Goal: Navigation & Orientation: Find specific page/section

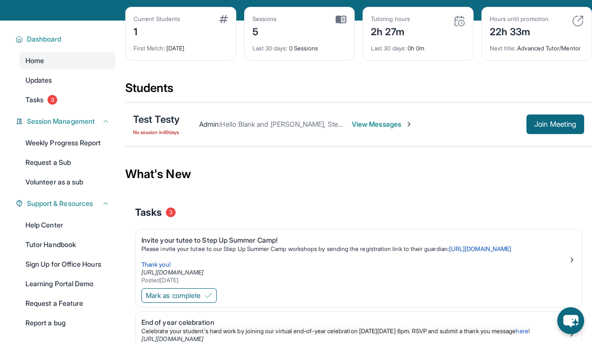
scroll to position [45, 0]
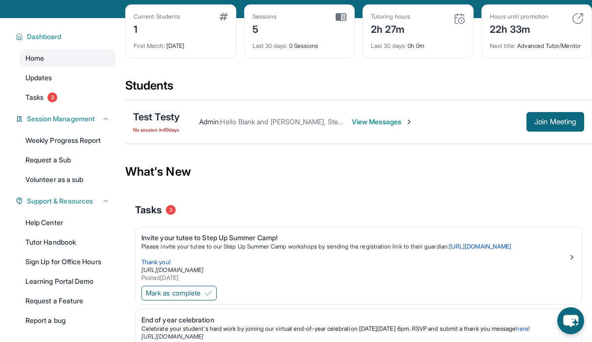
click at [152, 123] on div "Test Testy" at bounding box center [156, 117] width 46 height 14
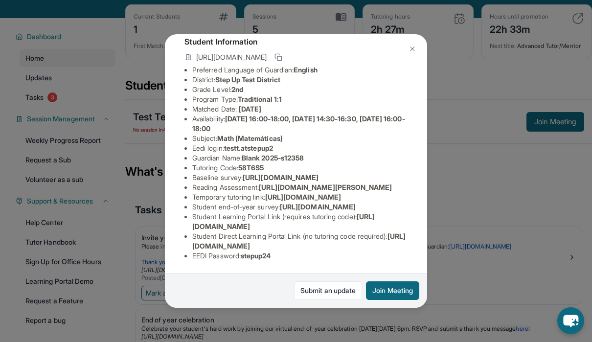
scroll to position [0, 0]
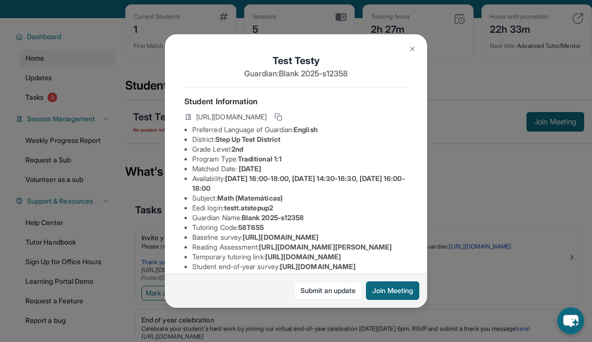
click at [412, 48] on img at bounding box center [412, 49] width 8 height 8
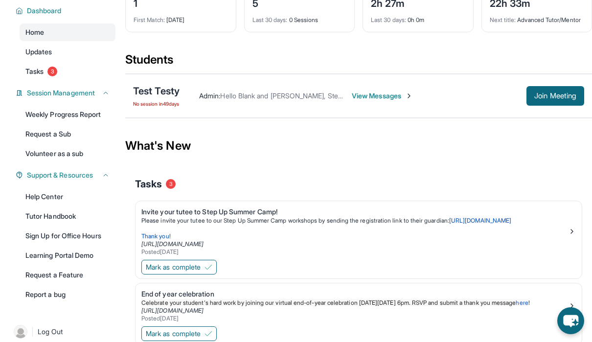
scroll to position [68, 0]
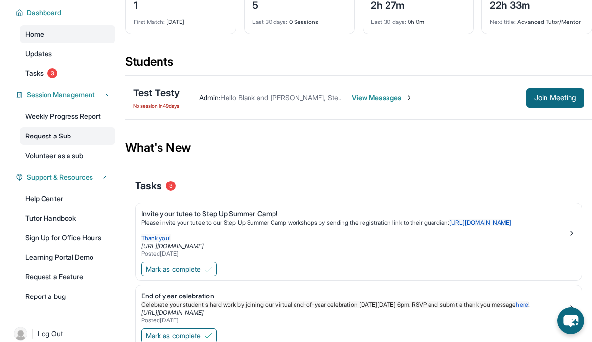
click at [52, 135] on link "Request a Sub" at bounding box center [68, 136] width 96 height 18
click at [65, 155] on link "Volunteer as a sub" at bounding box center [68, 156] width 96 height 18
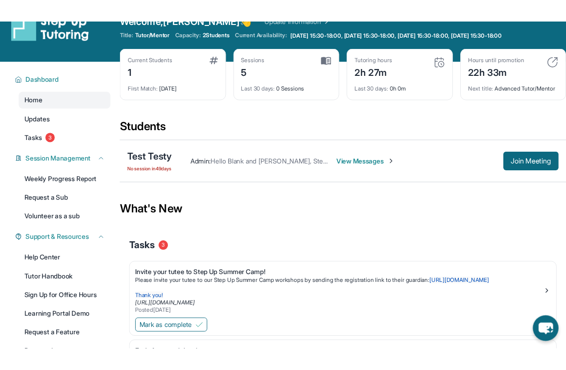
scroll to position [21, 0]
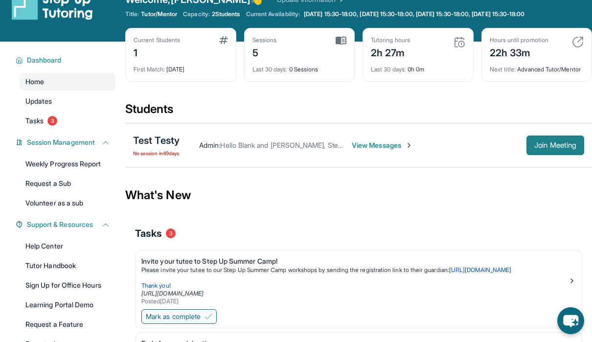
click at [542, 148] on span "Join Meeting" at bounding box center [555, 145] width 42 height 6
click at [155, 147] on div "Test Testy" at bounding box center [156, 141] width 46 height 14
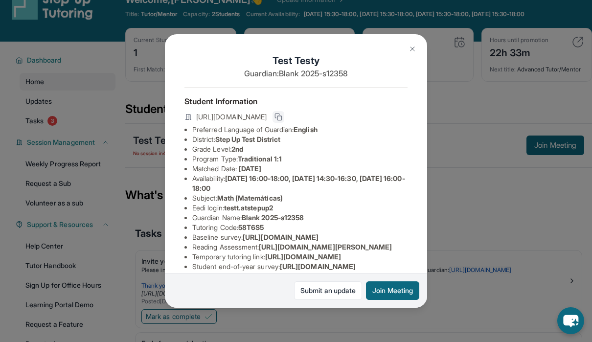
click at [282, 118] on rect at bounding box center [279, 118] width 4 height 4
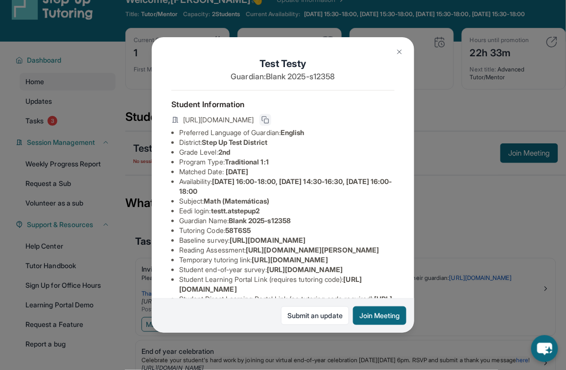
click at [399, 47] on button at bounding box center [399, 52] width 20 height 20
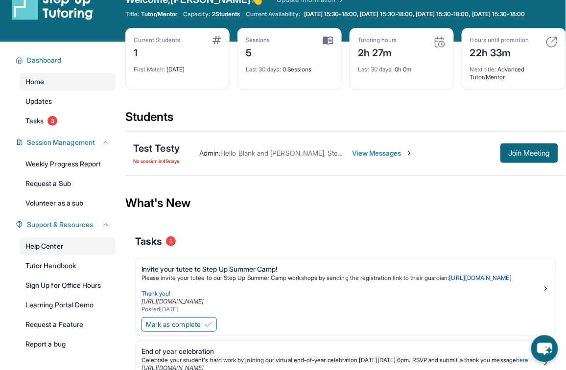
scroll to position [184, 0]
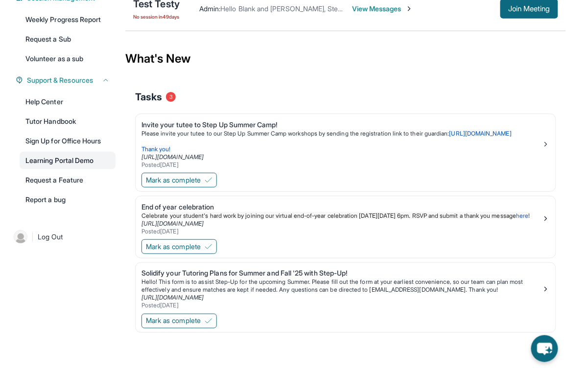
click at [73, 152] on link "Learning Portal Demo" at bounding box center [68, 161] width 96 height 18
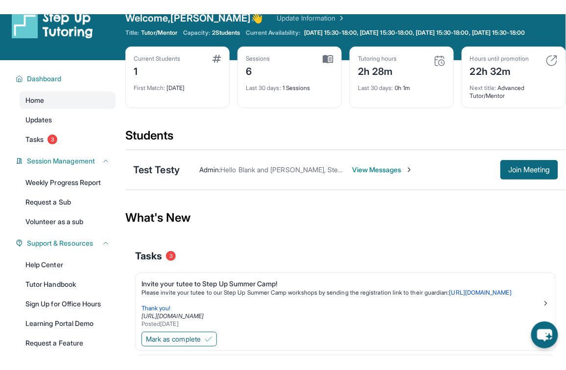
scroll to position [20, 0]
